Goal: Obtain resource: Obtain resource

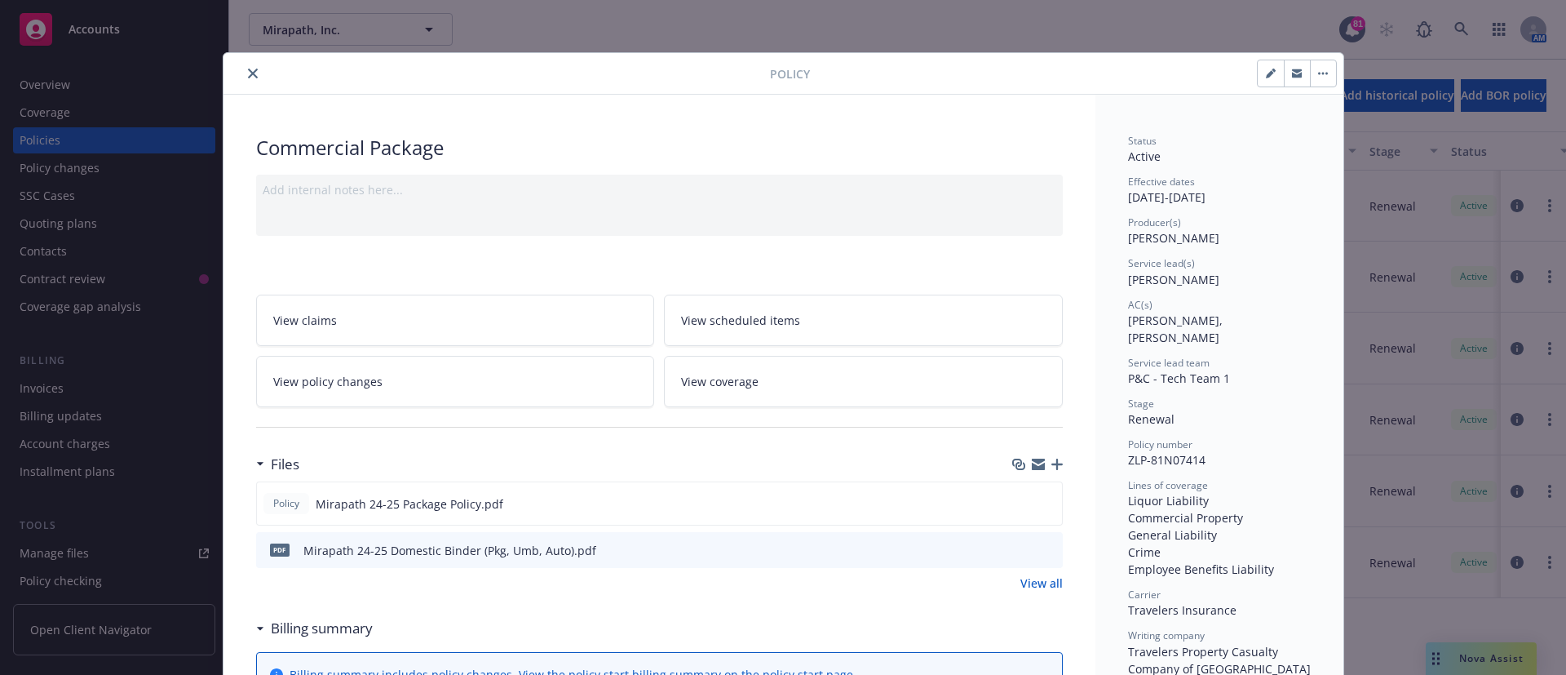
scroll to position [55, 0]
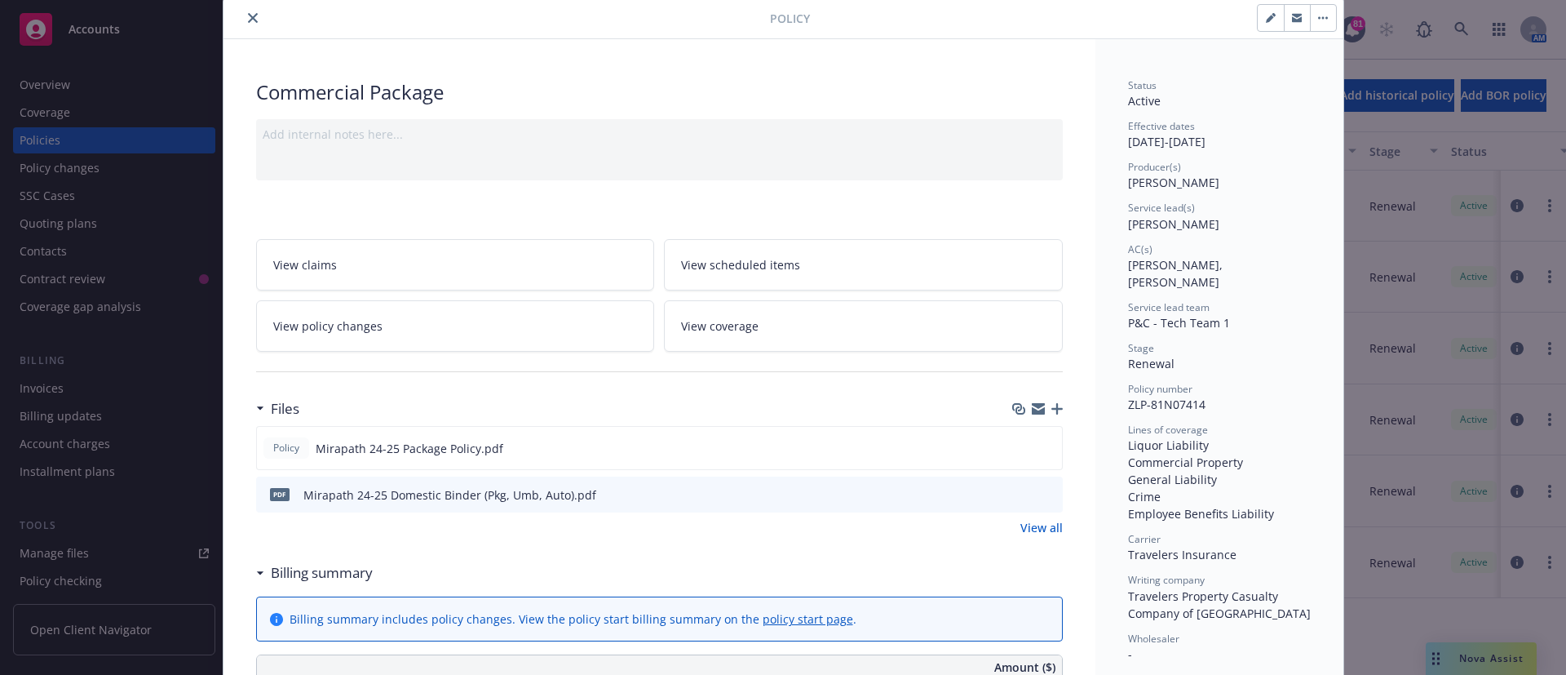
click at [243, 21] on button "close" at bounding box center [253, 18] width 20 height 20
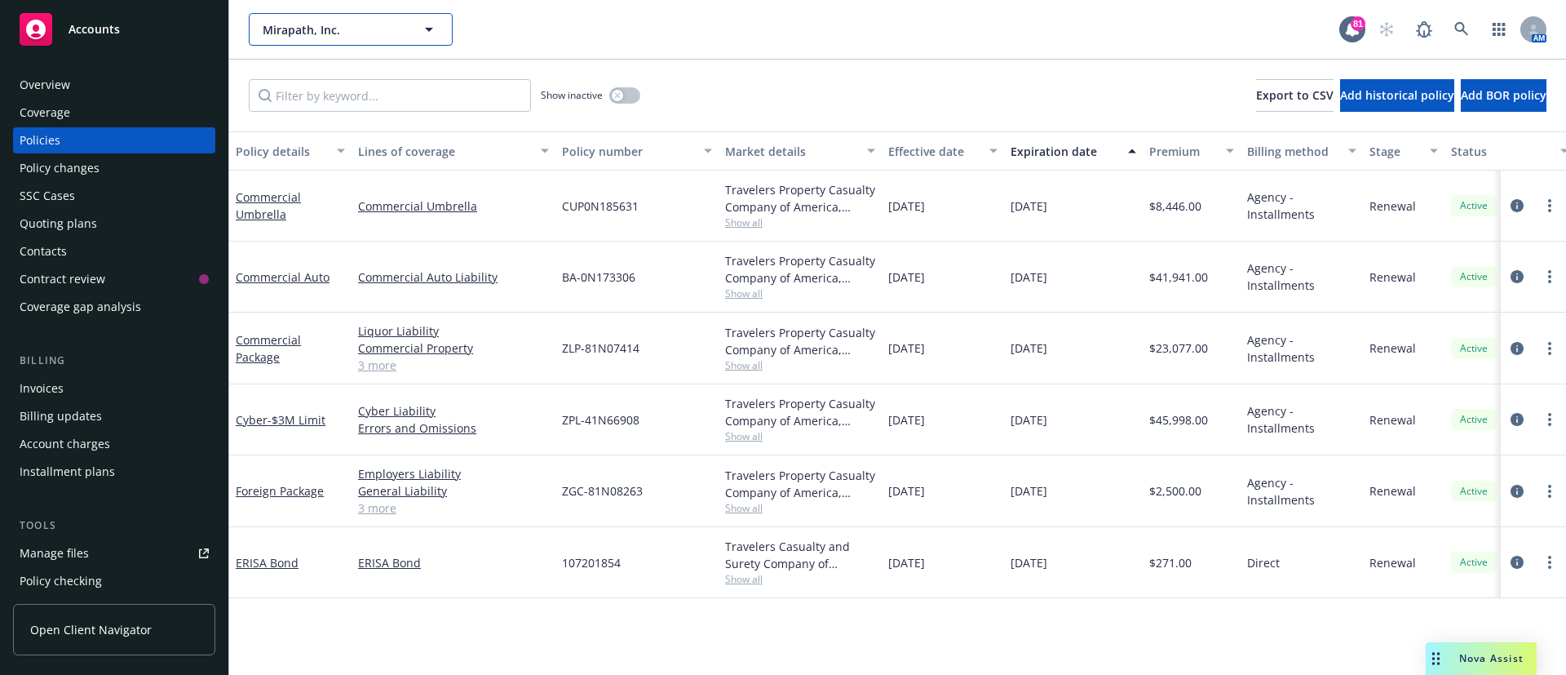
click at [338, 29] on span "Mirapath, Inc." at bounding box center [333, 29] width 141 height 17
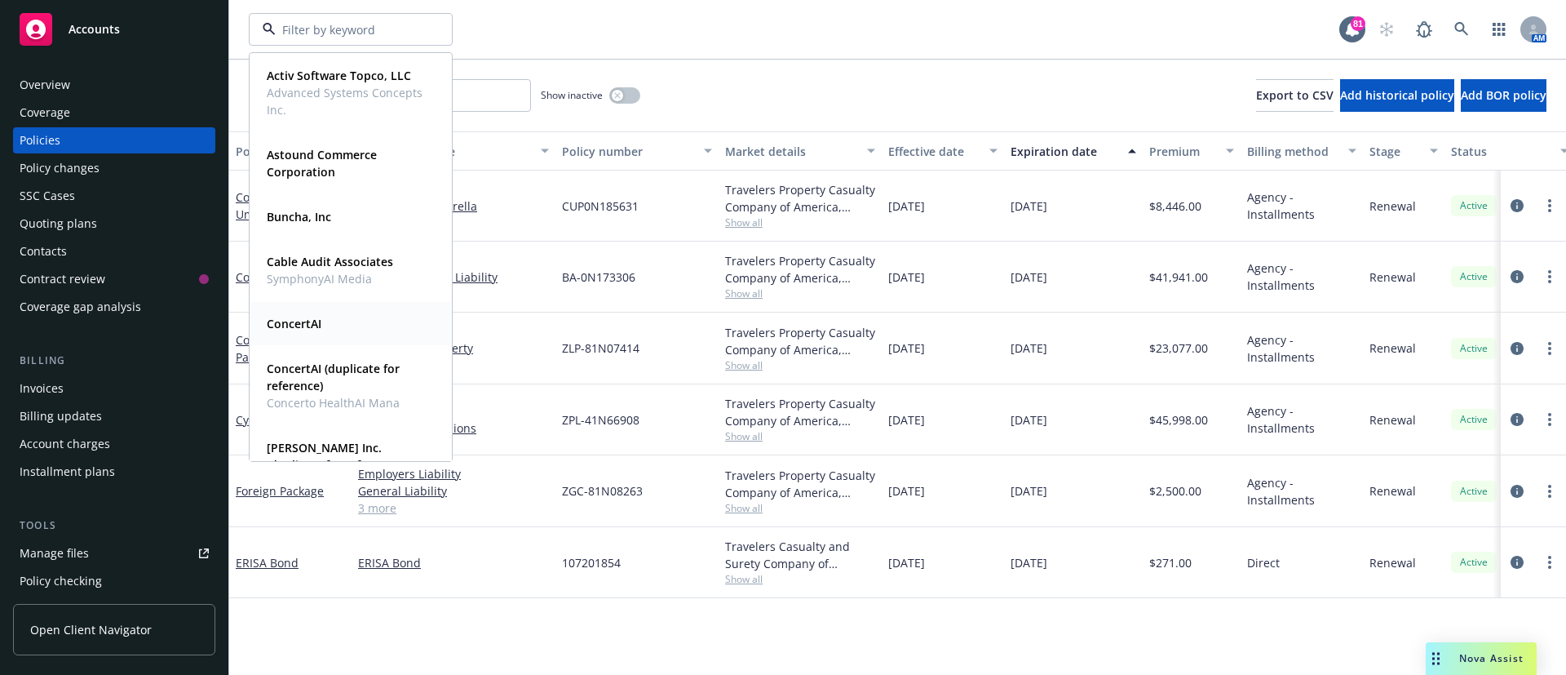
click at [281, 341] on div "ConcertAI Type Commercial FEIN 82-2784254" at bounding box center [350, 323] width 201 height 43
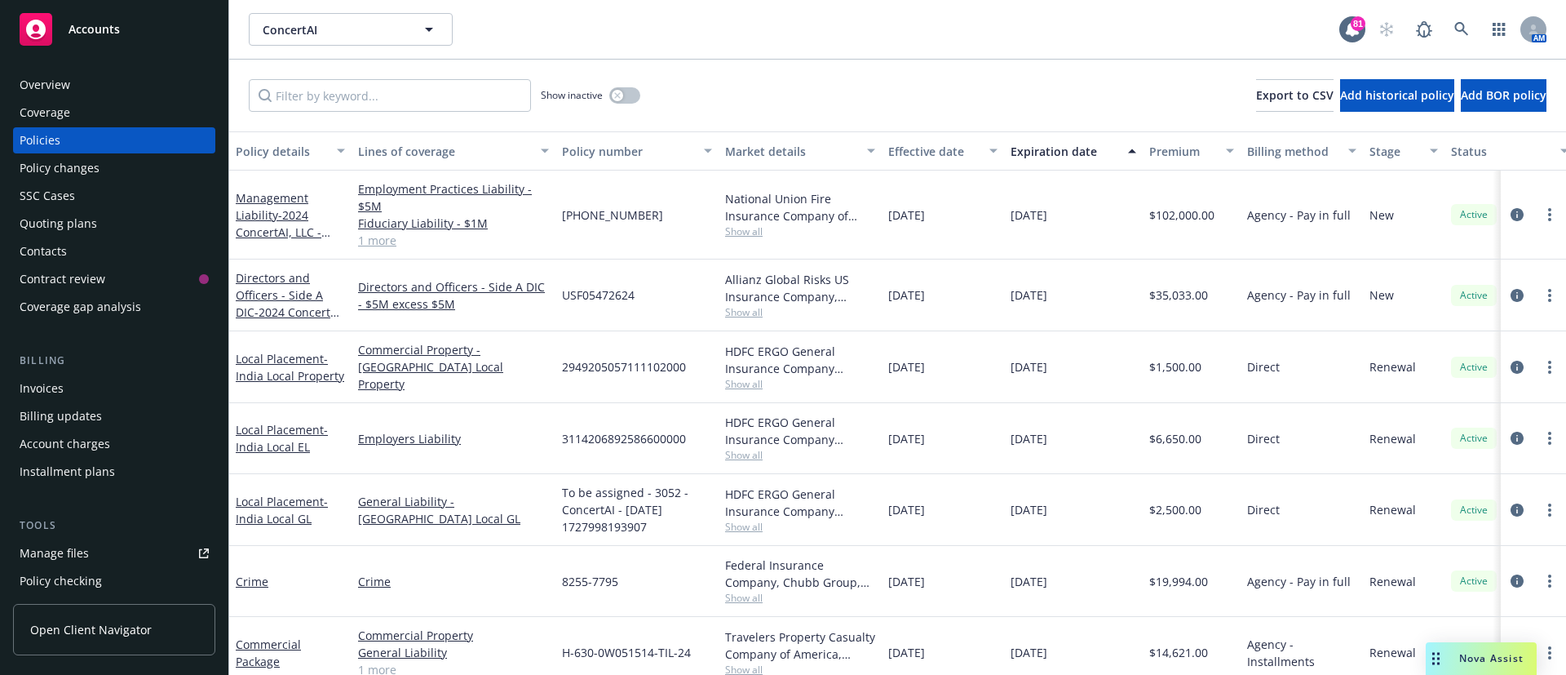
click at [64, 543] on div "Manage files" at bounding box center [54, 553] width 69 height 26
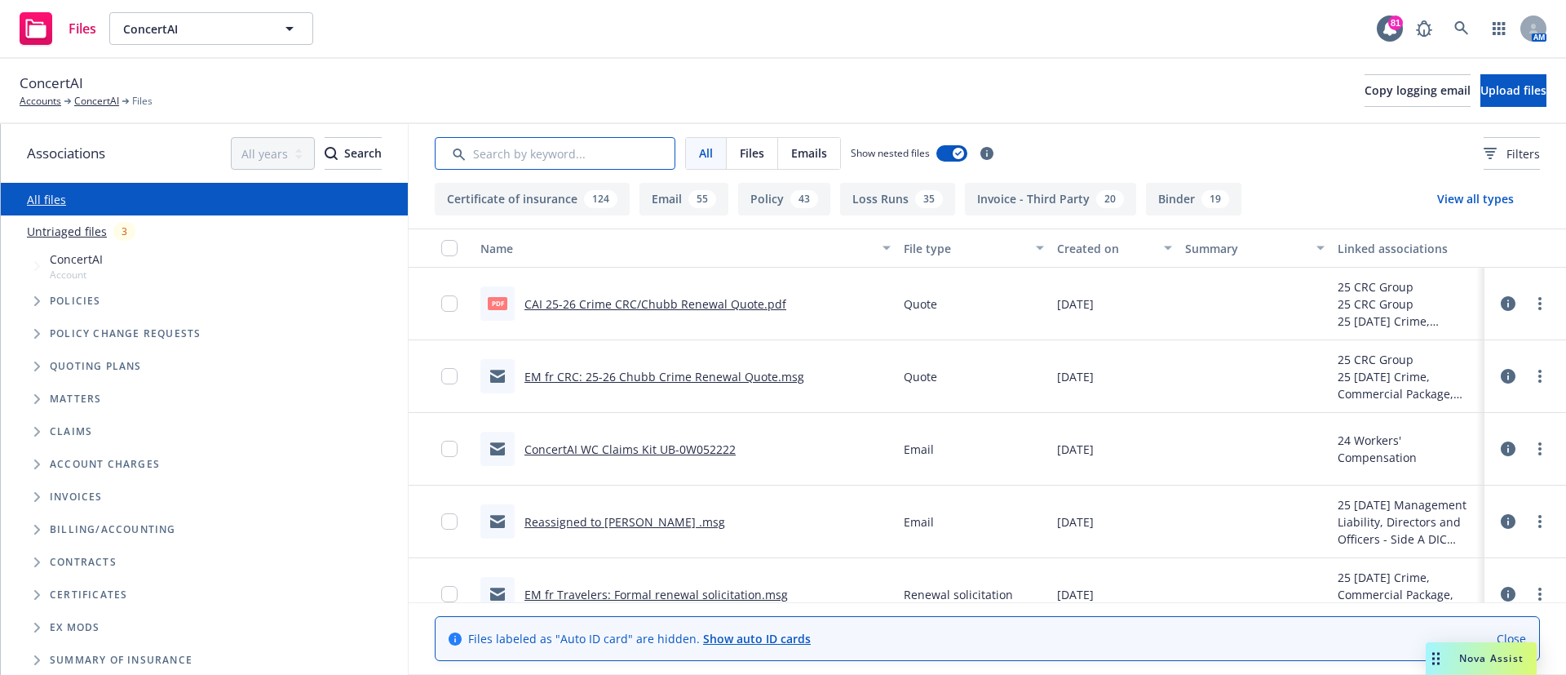
click at [564, 154] on input "Search by keyword..." at bounding box center [555, 153] width 241 height 33
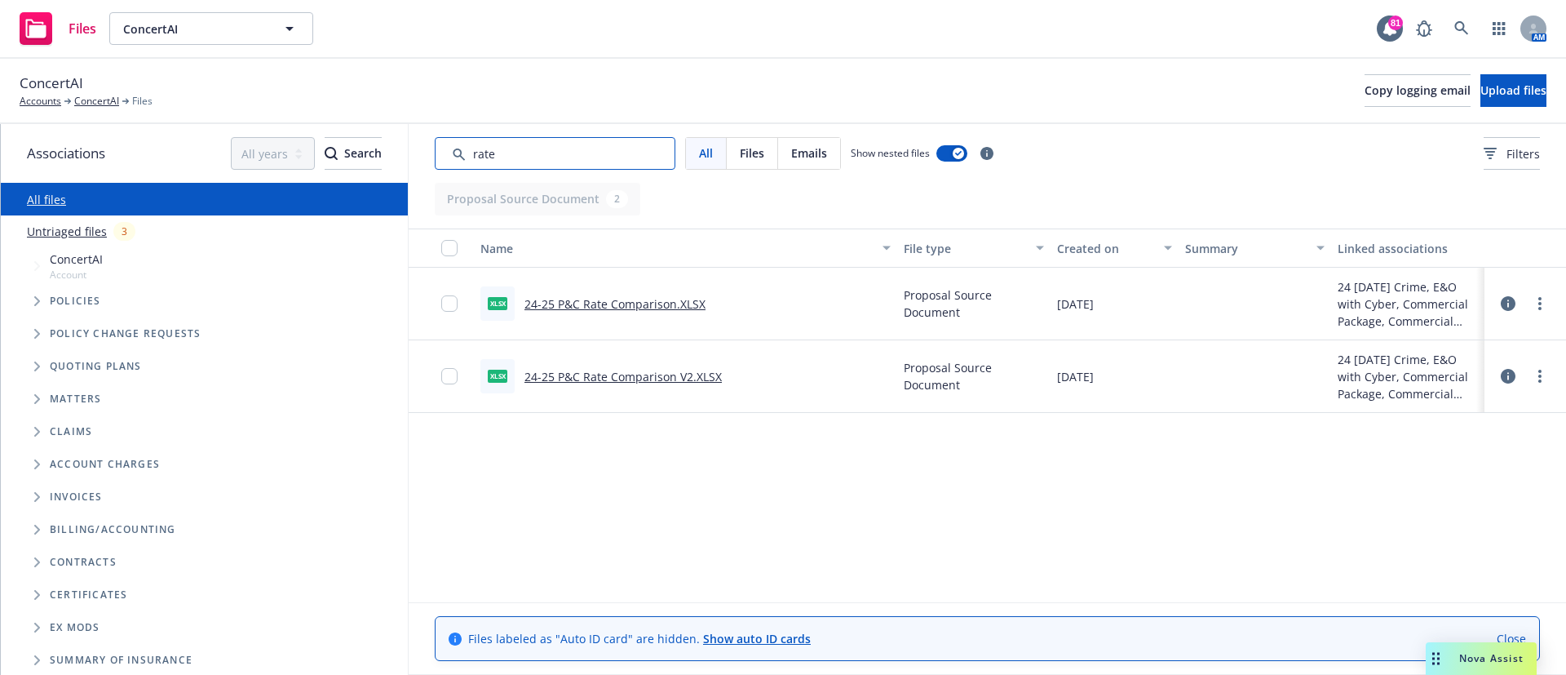
type input "rate"
click at [573, 372] on link "24-25 P&C Rate Comparison V2.XLSX" at bounding box center [623, 377] width 197 height 16
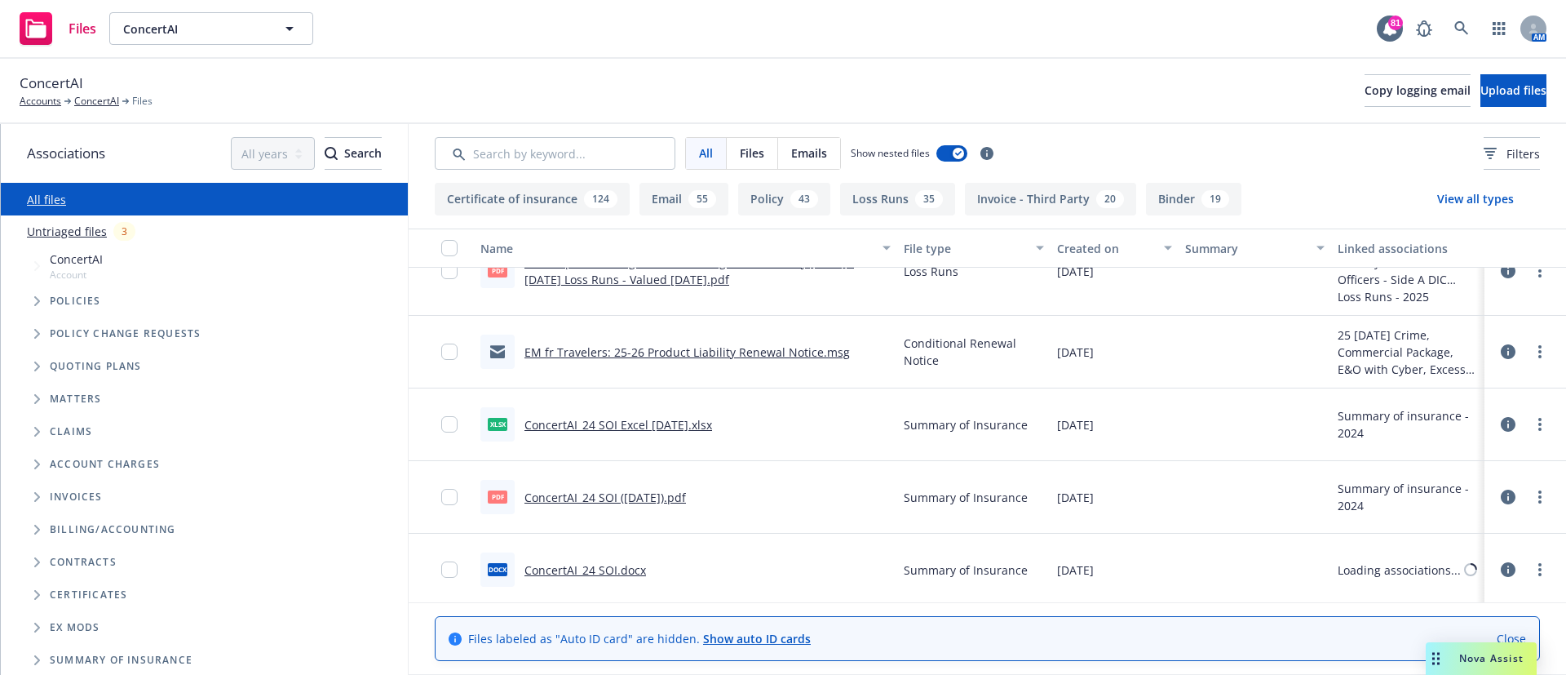
scroll to position [1783, 0]
click at [540, 160] on input "Search by keyword..." at bounding box center [555, 153] width 241 height 33
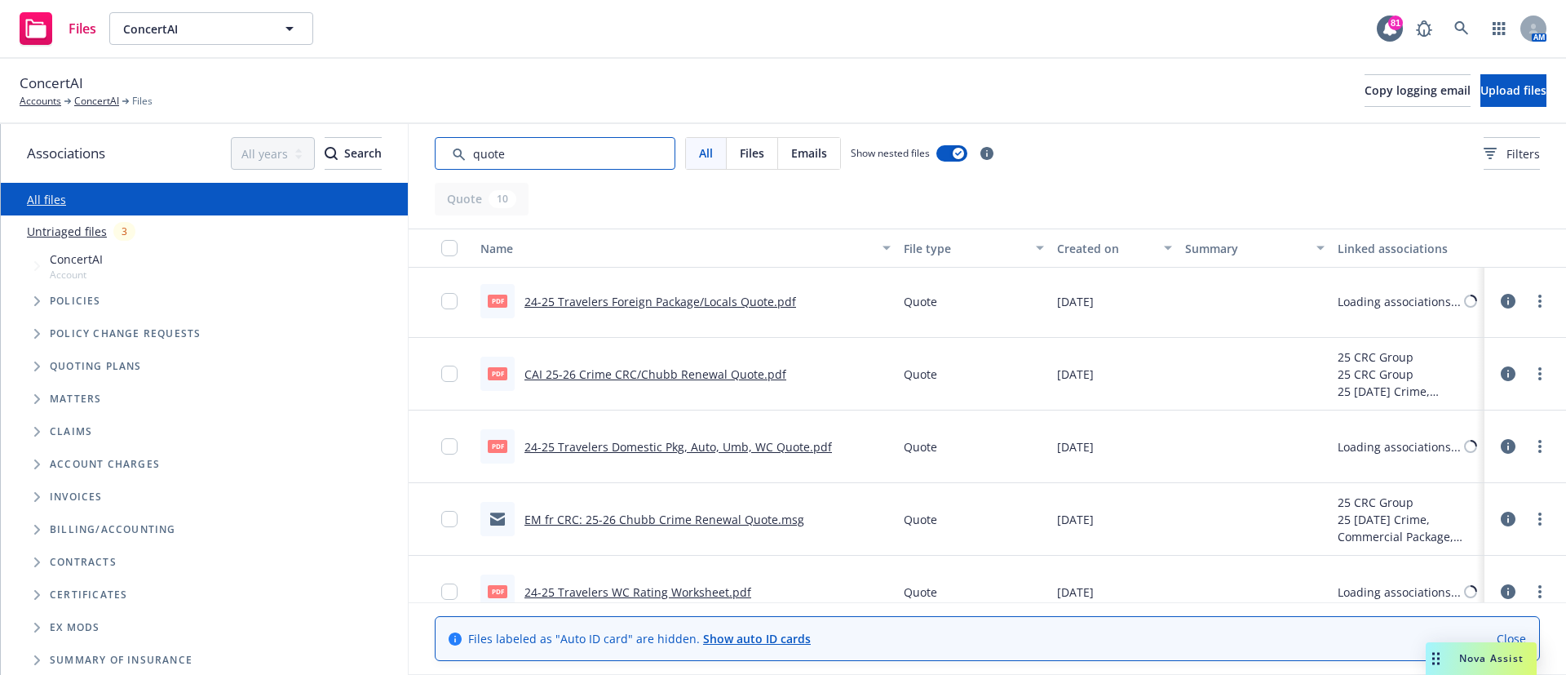
scroll to position [385, 0]
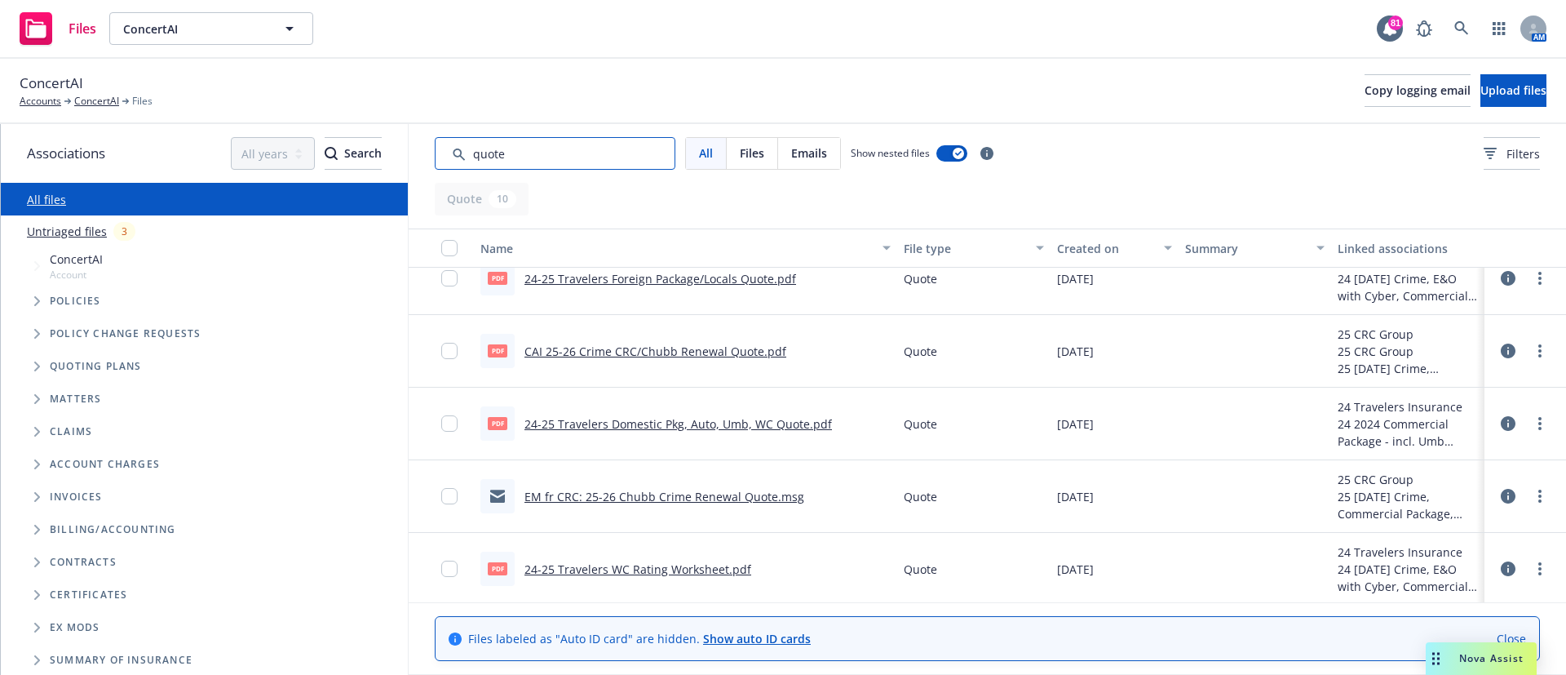
type input "quote"
click at [688, 423] on link "24-25 Travelers Domestic Pkg, Auto, Umb, WC Quote.pdf" at bounding box center [679, 424] width 308 height 16
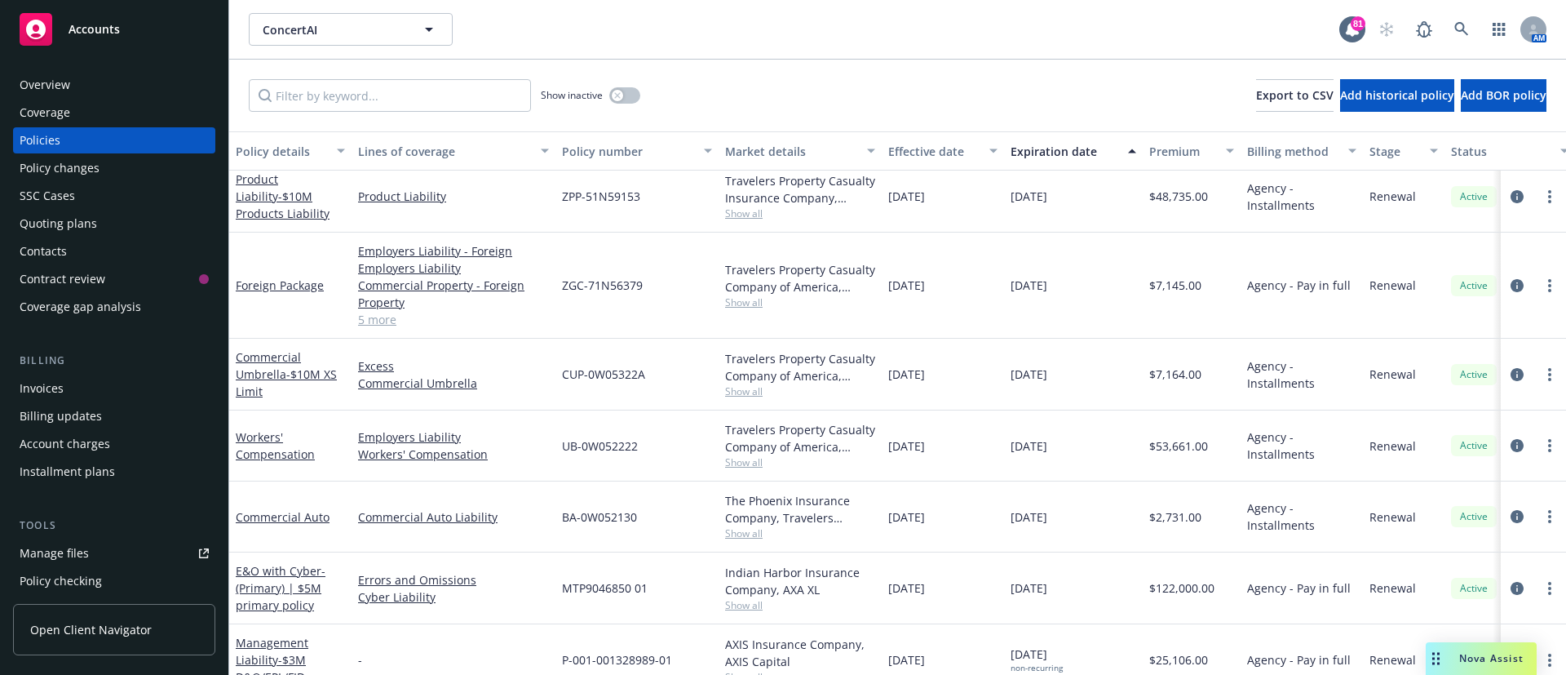
scroll to position [930, 0]
click at [245, 449] on link "Workers' Compensation" at bounding box center [275, 444] width 79 height 33
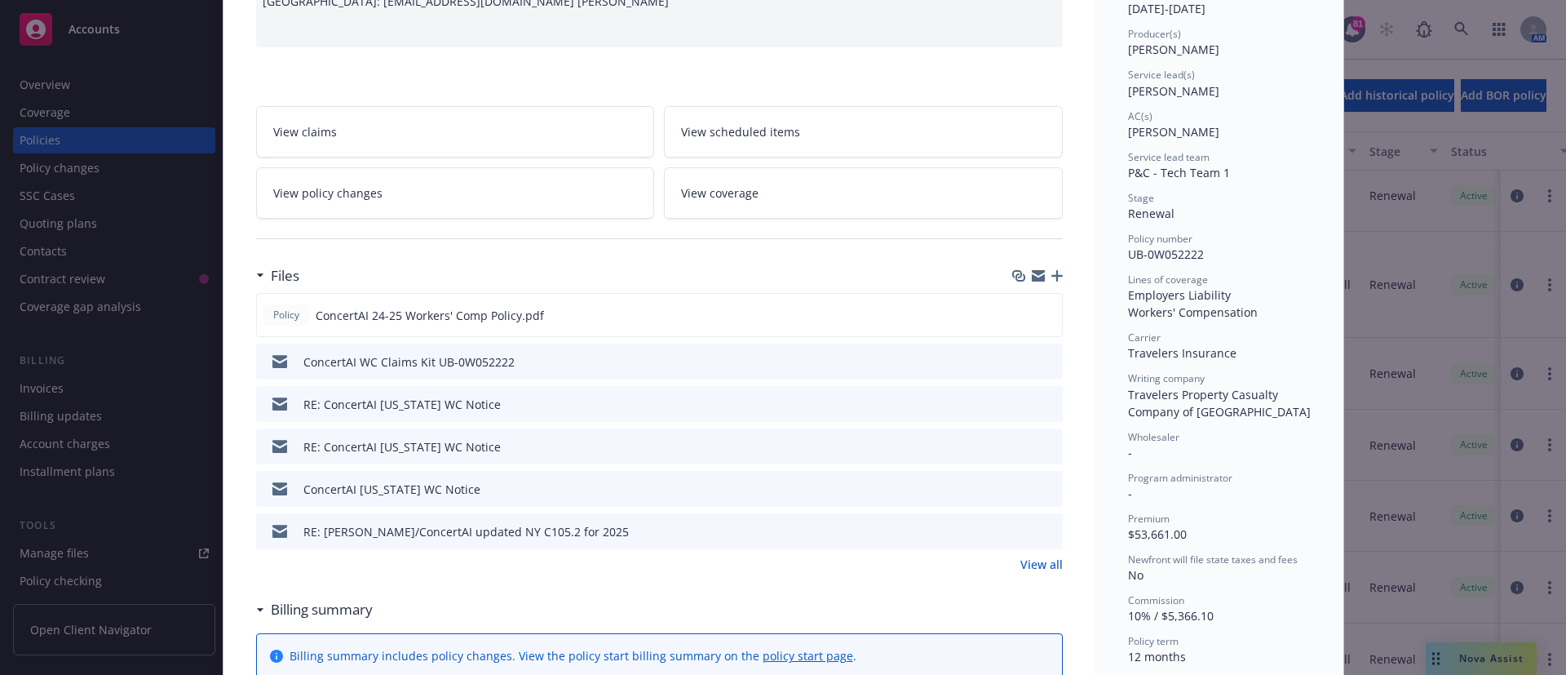
scroll to position [191, 0]
click at [1039, 312] on icon "preview file" at bounding box center [1046, 311] width 15 height 11
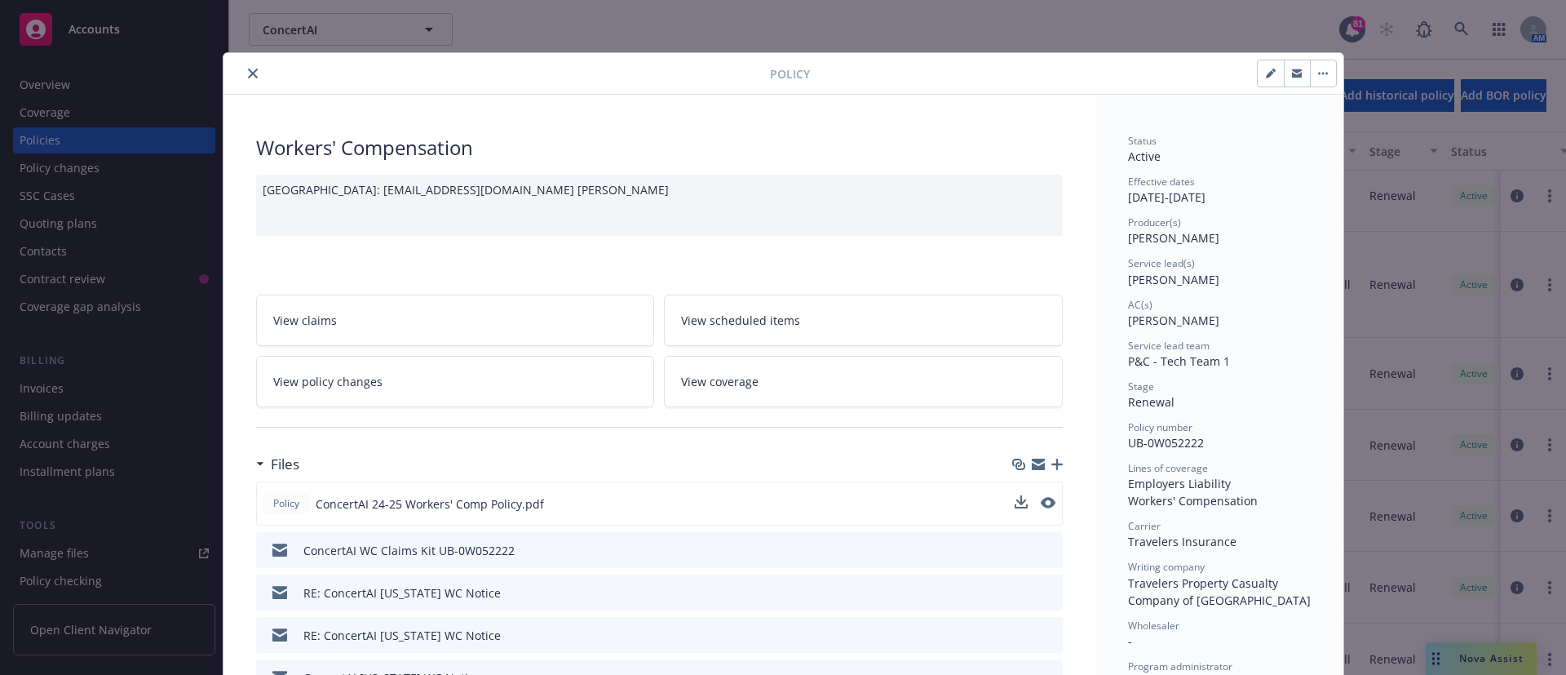
click at [248, 73] on icon "close" at bounding box center [253, 74] width 10 height 10
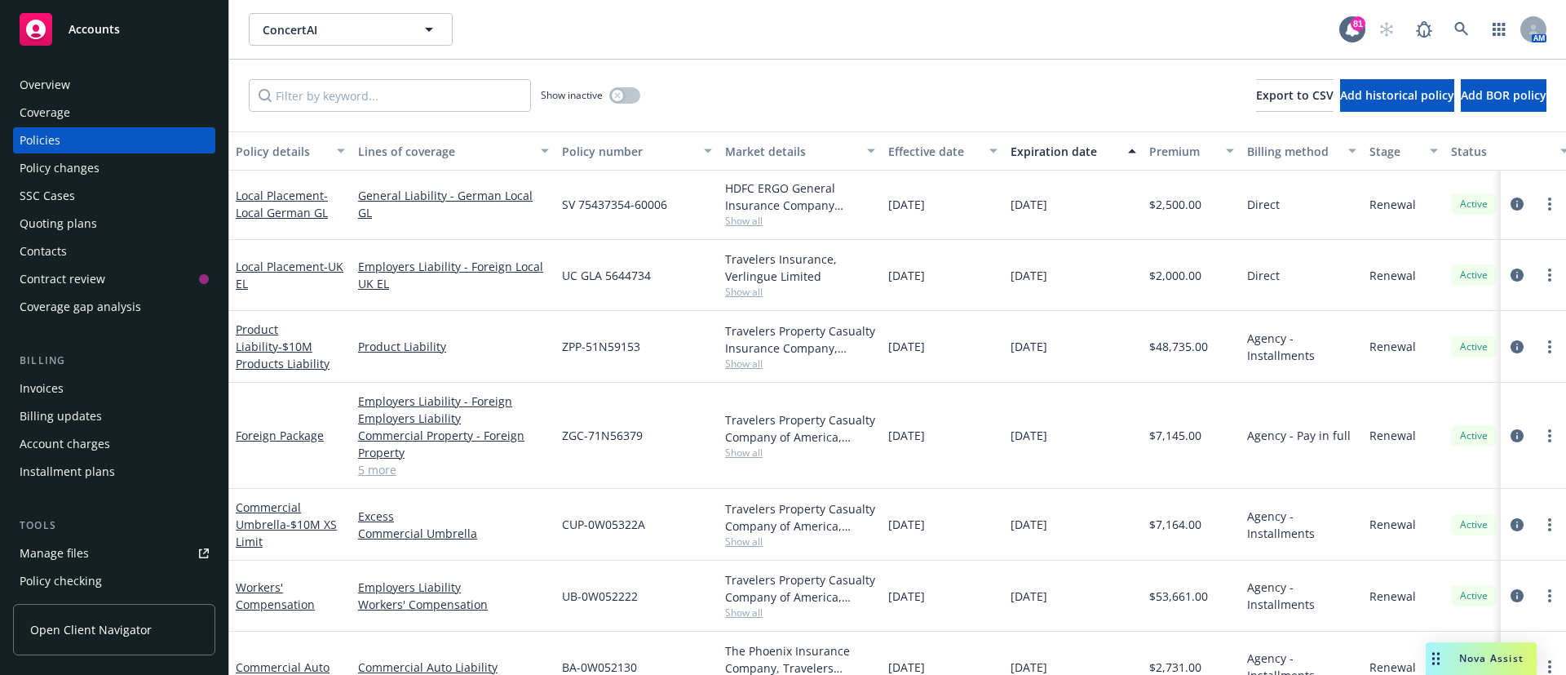
scroll to position [759, 0]
